Goal: Subscribe to service/newsletter

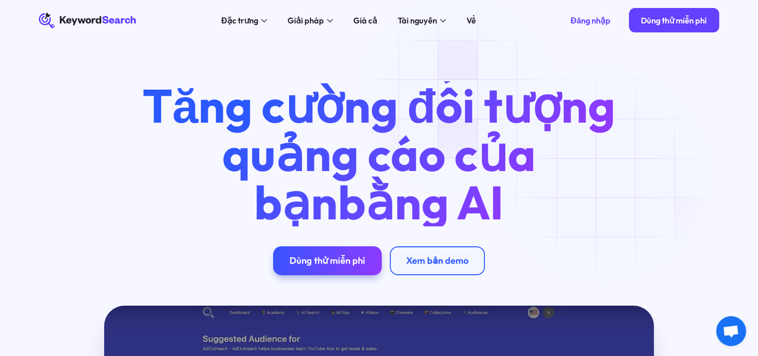
scroll to position [66, 0]
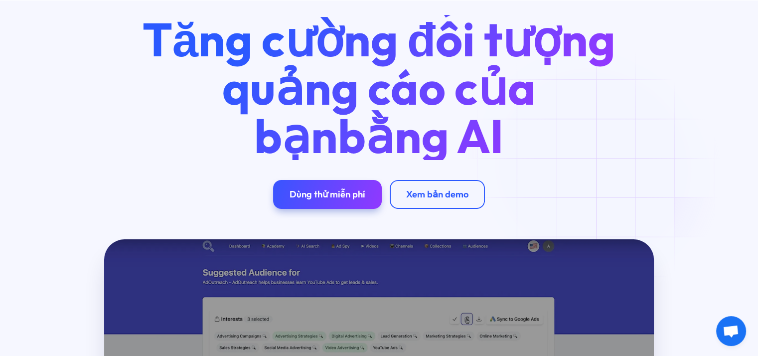
click at [593, 156] on h1 "Tăng cường đối tượng quảng cáo của bạn bằng AI" at bounding box center [378, 87] width 488 height 144
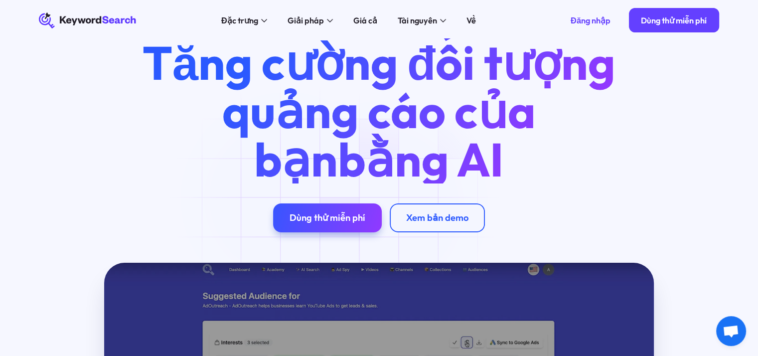
scroll to position [0, 0]
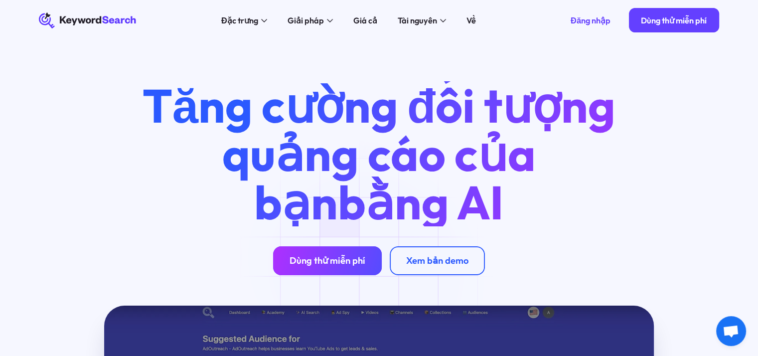
click at [358, 263] on font "Dùng thử miễn phí" at bounding box center [327, 260] width 76 height 11
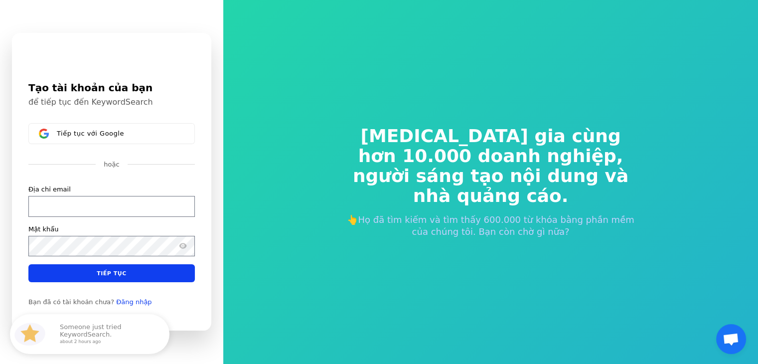
scroll to position [12, 0]
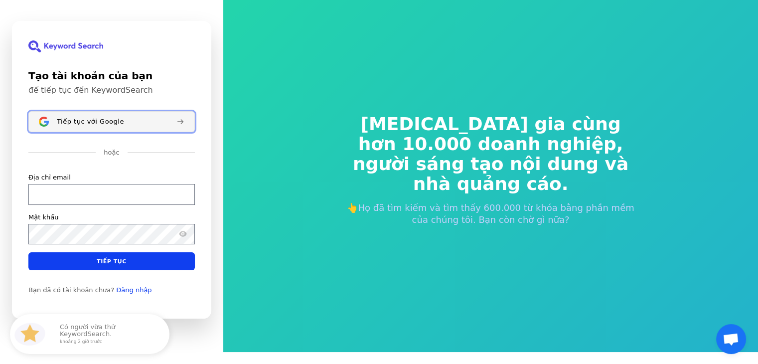
click at [140, 123] on div "Tiếp tục với Google" at bounding box center [113, 122] width 112 height 8
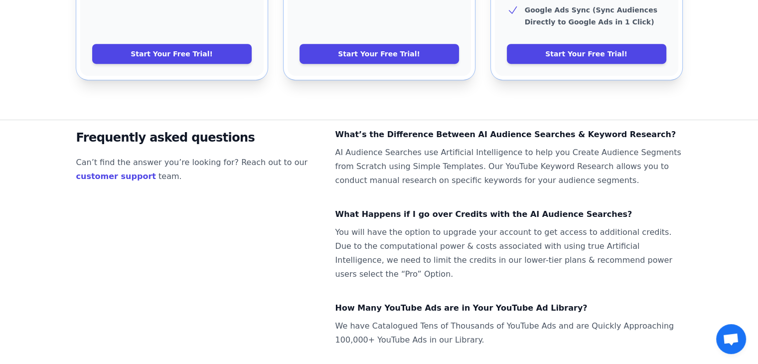
scroll to position [683, 0]
